Goal: Complete application form: Complete application form

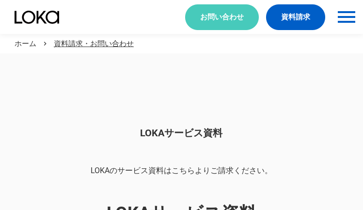
scroll to position [814, 0]
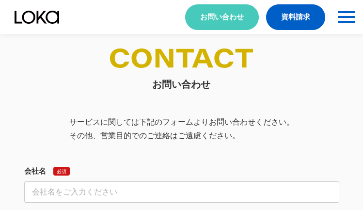
select select "その他"
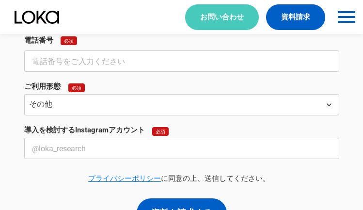
select select "その他"
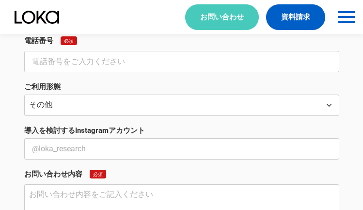
scroll to position [359, 0]
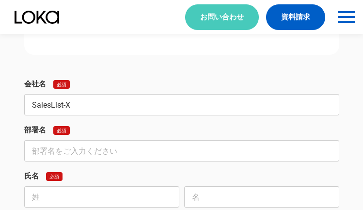
type input "SalesList-X"
type input "営業部"
type input "[PERSON_NAME]"
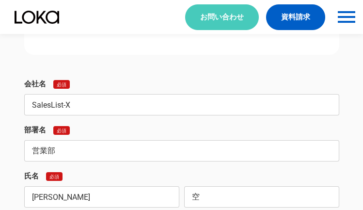
type input "空"
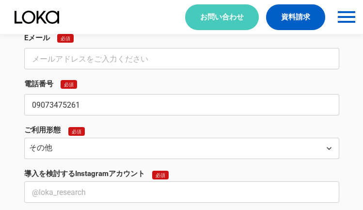
type input "09073475261"
type input "[EMAIL_ADDRESS][DOMAIN_NAME]"
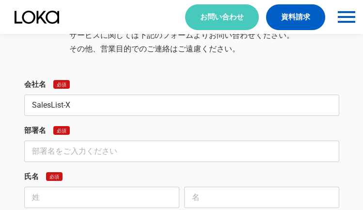
type input "SalesList-X"
type input "営業部"
type input "[PERSON_NAME]"
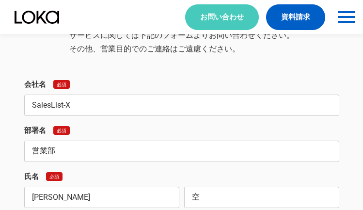
type input "空"
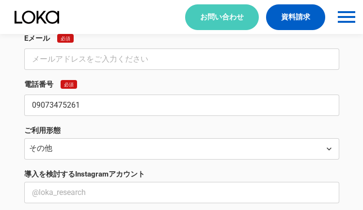
type input "09073475261"
type input "[EMAIL_ADDRESS][DOMAIN_NAME]"
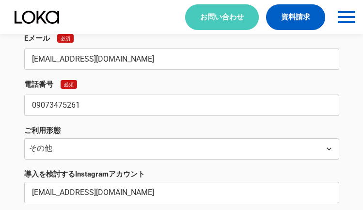
scroll to position [1217, 0]
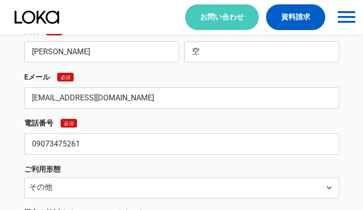
type input "[EMAIL_ADDRESS][DOMAIN_NAME]"
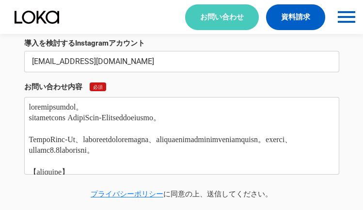
type textarea "loremipsumdol。 sitametcons AdipiScin-Elitseddoeiusmo。 TempoRinc-Ut、laboreetdolo…"
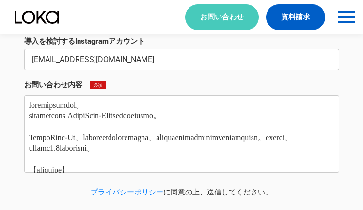
scroll to position [470, 0]
